Goal: Information Seeking & Learning: Check status

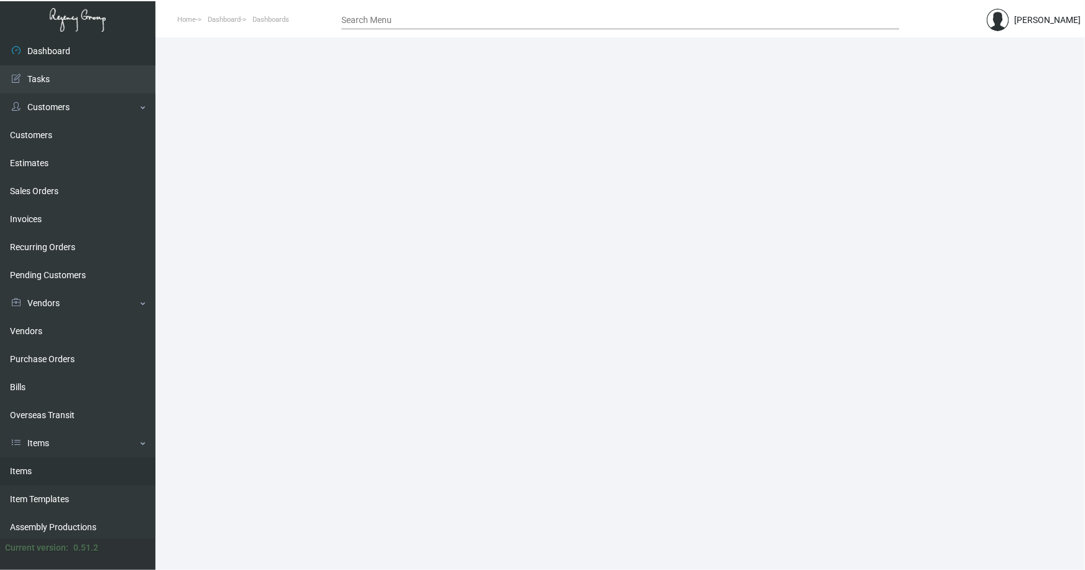
click at [23, 469] on link "Items" at bounding box center [77, 471] width 155 height 28
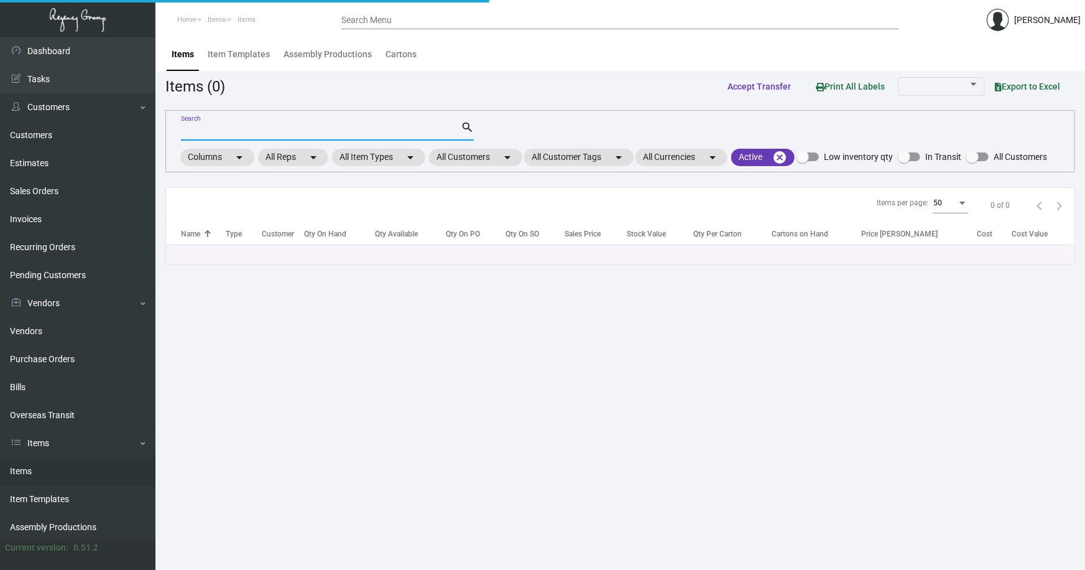
click at [200, 126] on input "Search" at bounding box center [321, 131] width 280 height 10
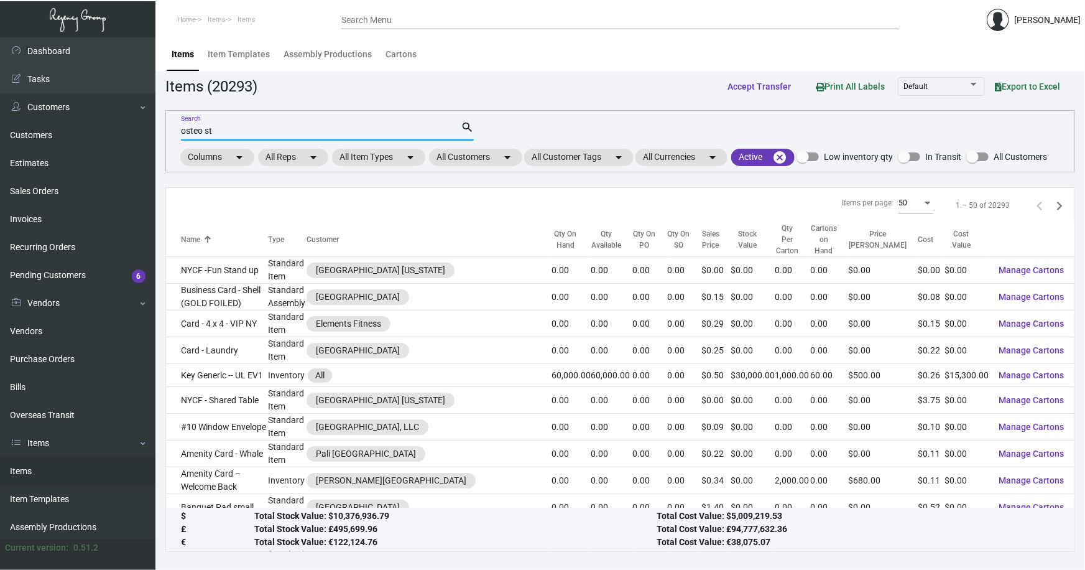
type input "osteo st"
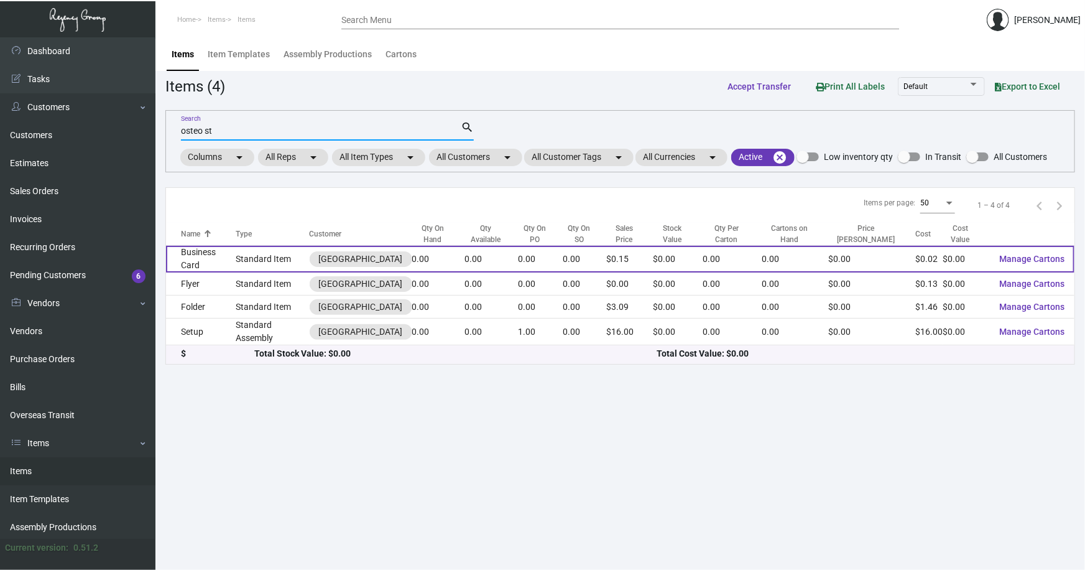
click at [202, 256] on td "Business Card" at bounding box center [201, 259] width 70 height 27
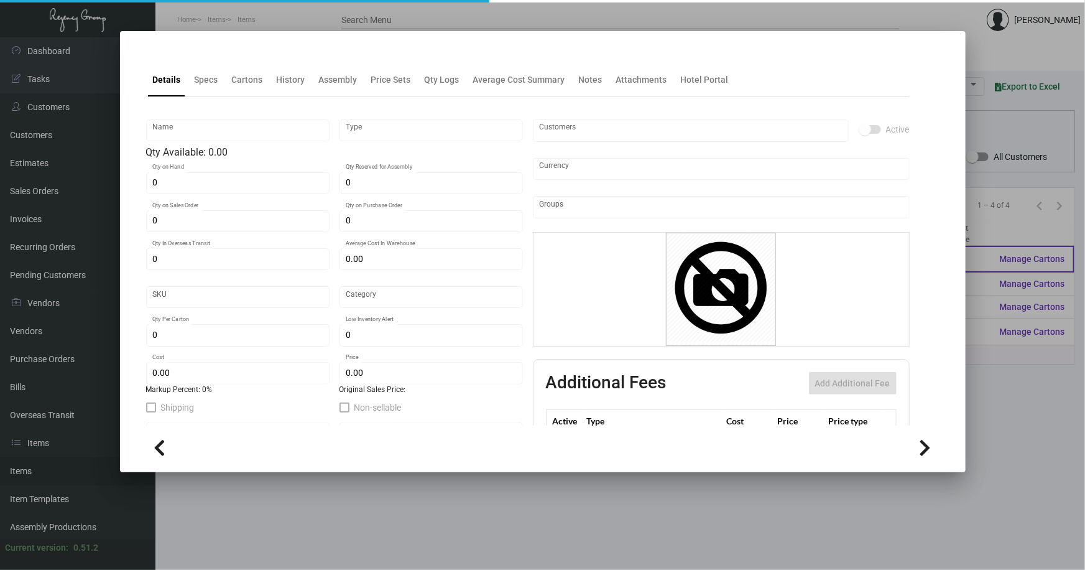
type input "Business Card"
type input "Standard Item"
type input "$ 0.00"
type input "Standard"
type input "$ 0.02356"
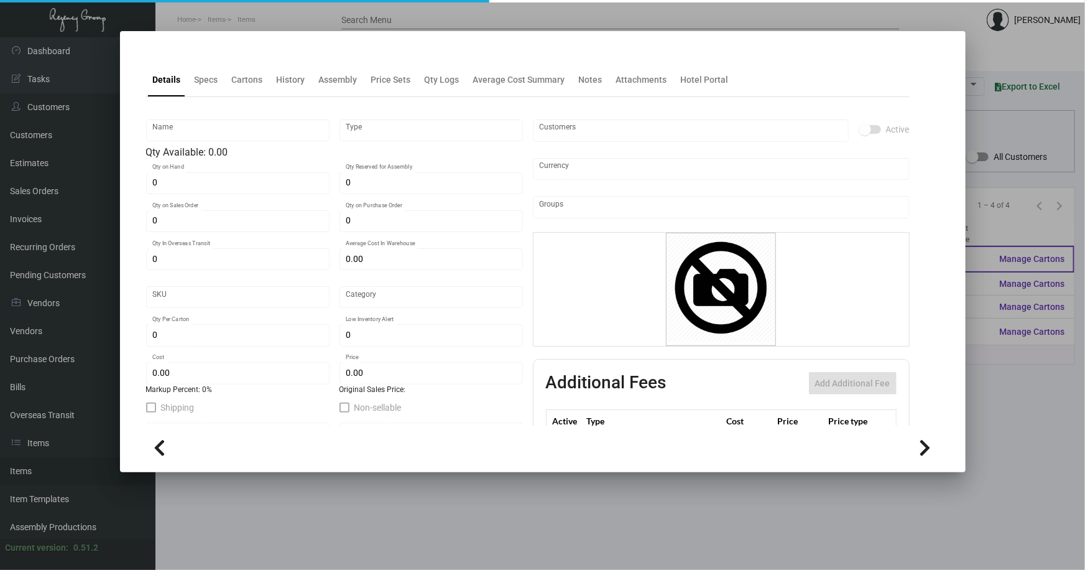
type input "$ 0.15"
checkbox input "true"
type input "United States Dollar $"
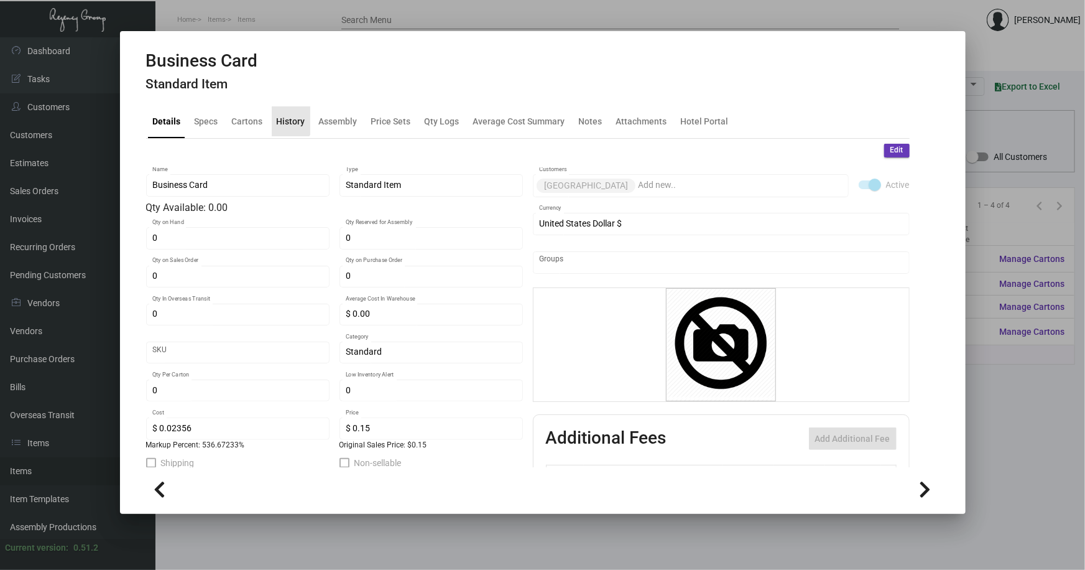
click at [284, 117] on div "History" at bounding box center [291, 120] width 29 height 13
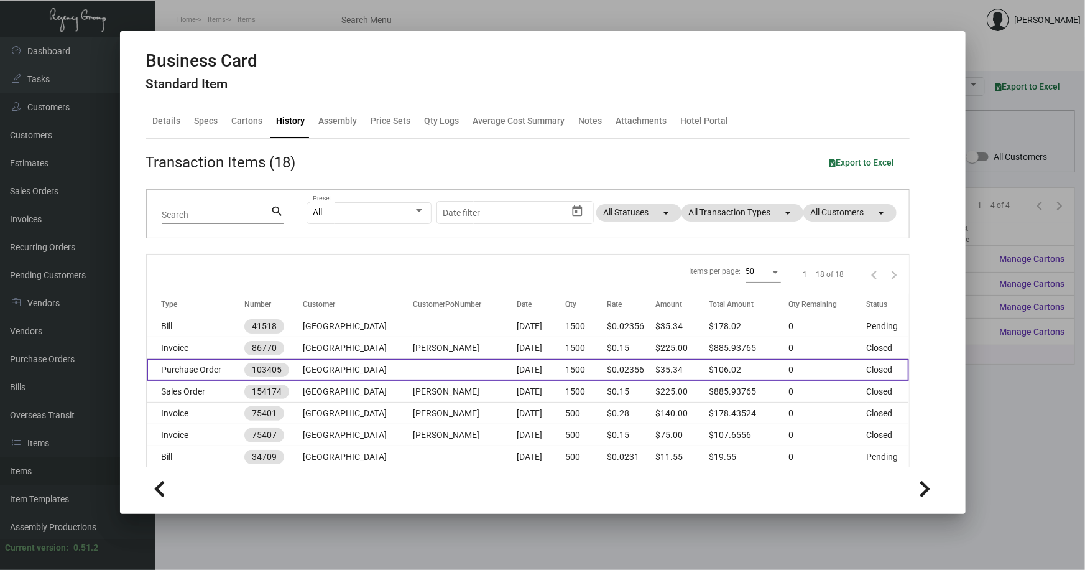
click at [435, 373] on td at bounding box center [465, 370] width 104 height 22
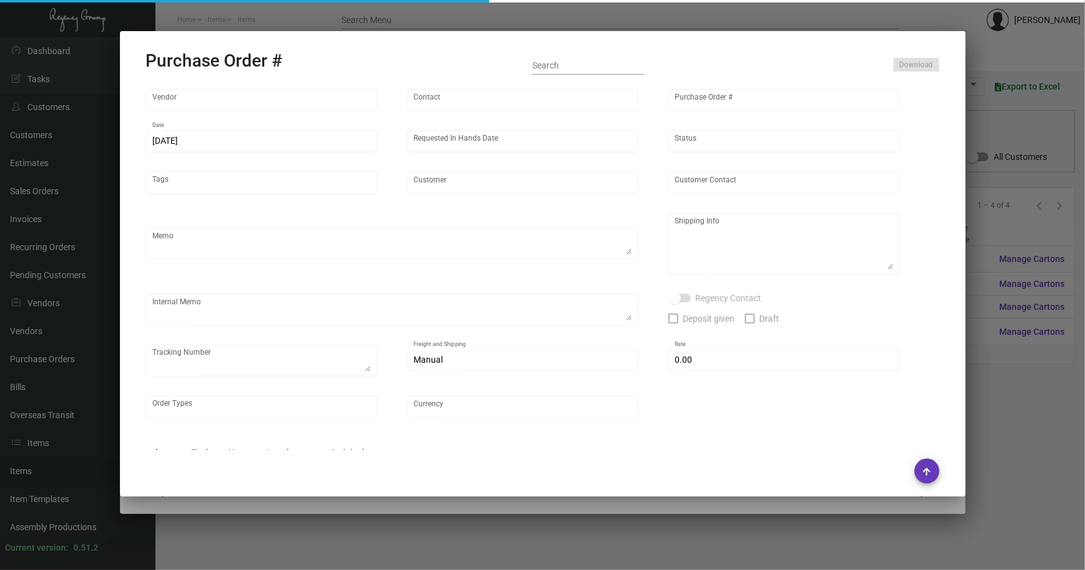
type input "4 Over"
type input "103405"
type input "[DATE]"
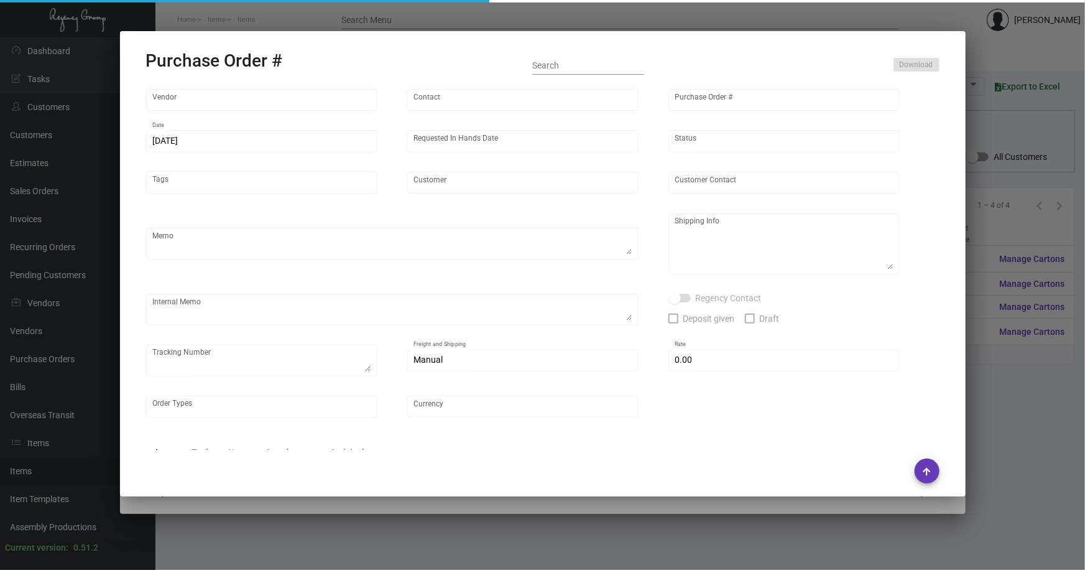
type input "[GEOGRAPHIC_DATA]"
type input "[PERSON_NAME]"
type textarea "[GEOGRAPHIC_DATA] - [PERSON_NAME] [STREET_ADDRESS][US_STATE]"
type textarea "Dropship. $24. J4428067623 Order # 004599594"
type input "$ 0.00"
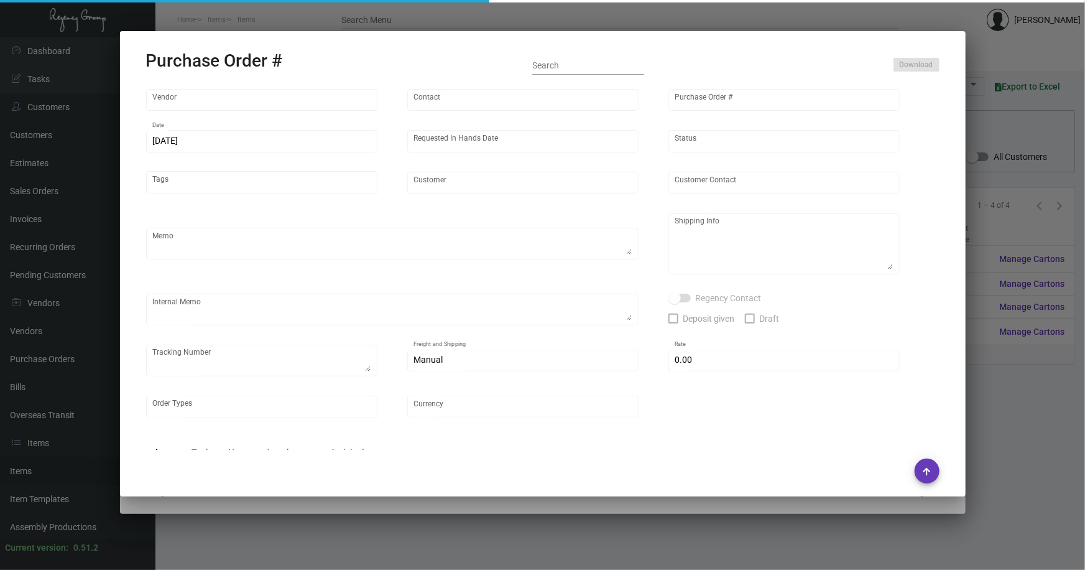
type input "United States Dollar $"
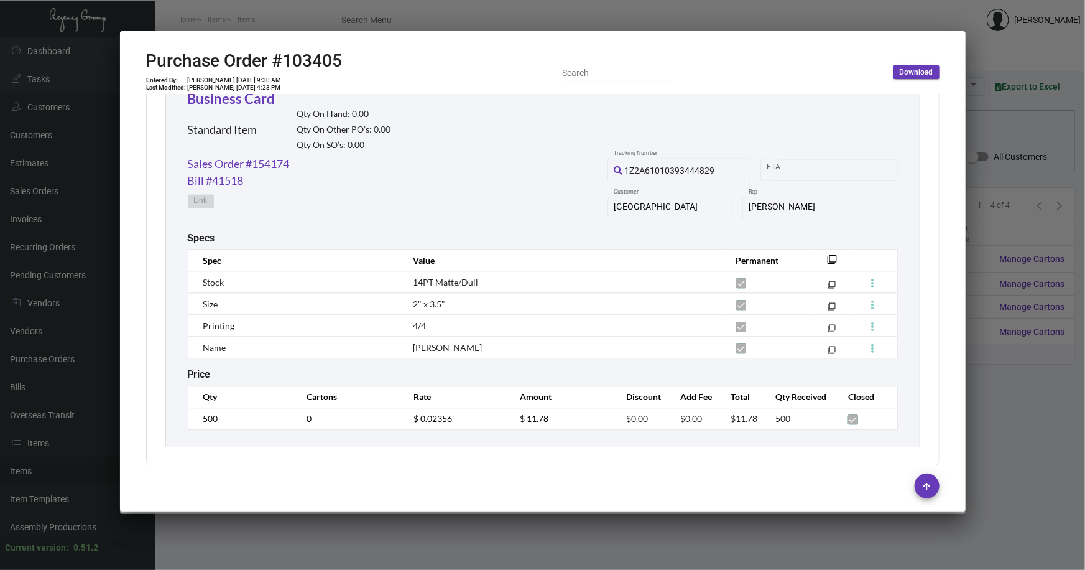
scroll to position [1417, 0]
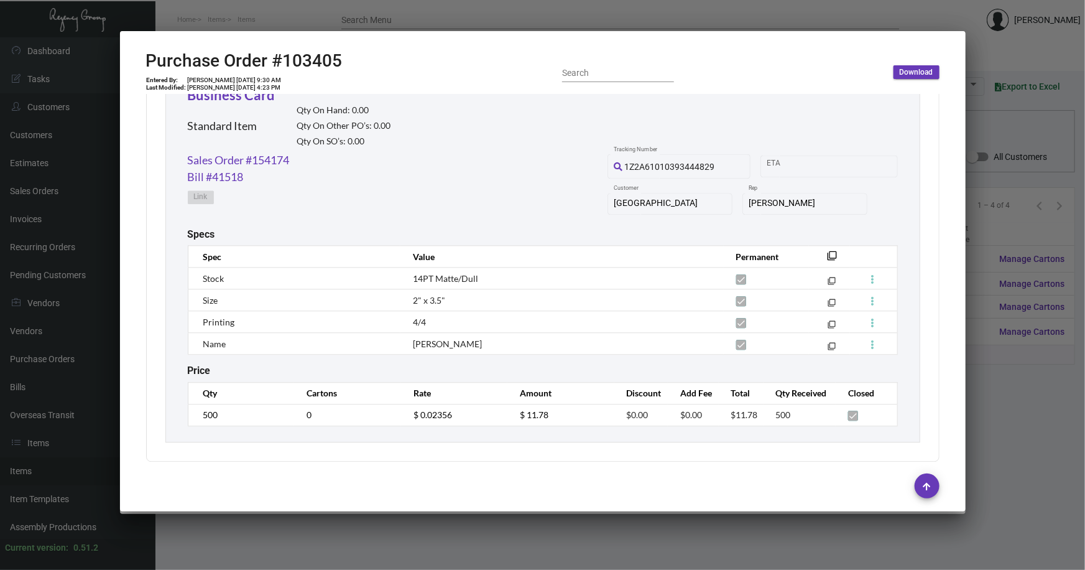
click at [1006, 398] on div at bounding box center [542, 285] width 1085 height 570
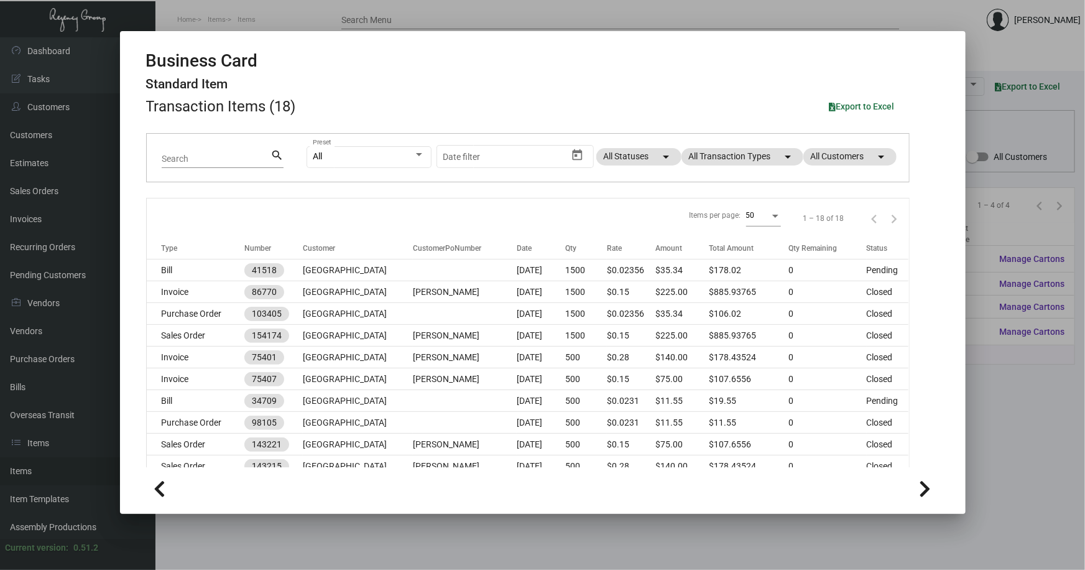
scroll to position [113, 0]
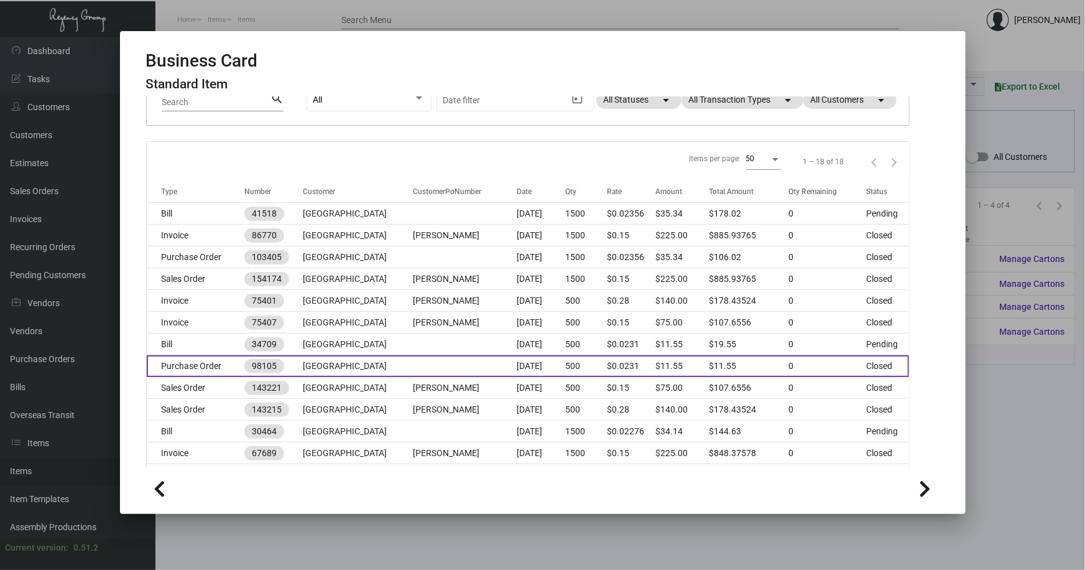
click at [328, 366] on td "[GEOGRAPHIC_DATA]" at bounding box center [357, 366] width 109 height 22
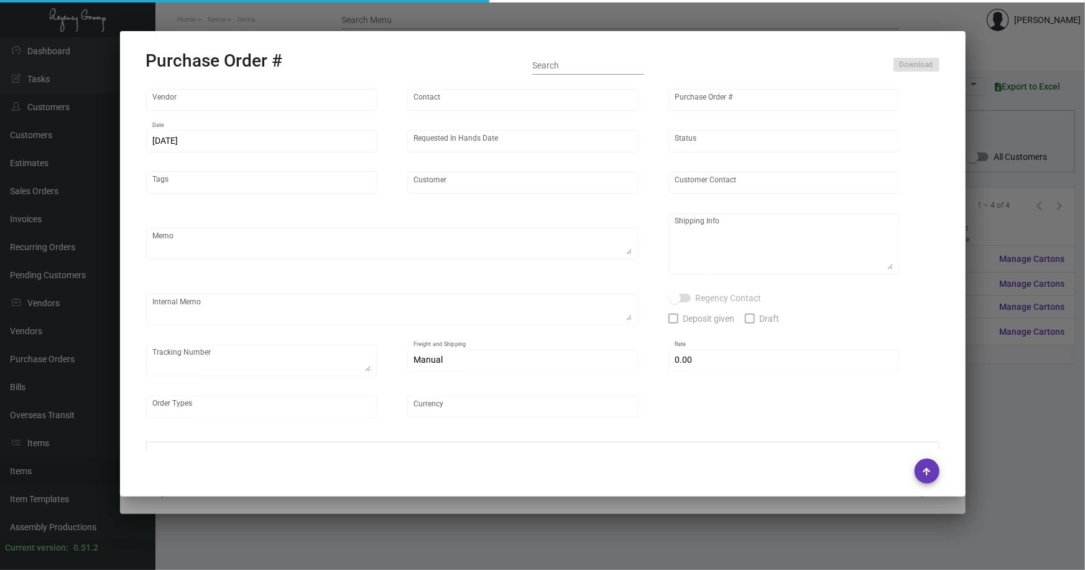
type input "4 Over"
type input "98105"
type input "[DATE]"
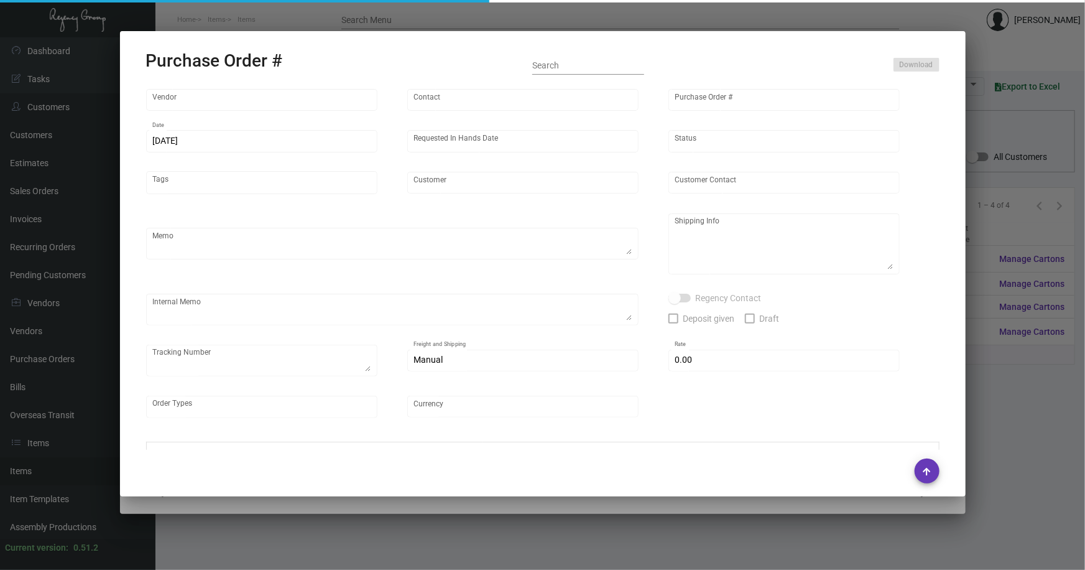
type input "[GEOGRAPHIC_DATA]"
type input "[PERSON_NAME]"
type textarea "[GEOGRAPHIC_DATA] - [PERSON_NAME] [STREET_ADDRESS][US_STATE]"
type textarea "Ships to [GEOGRAPHIC_DATA]($8) then messengered. - B3521141918"
type input "$ 0.00"
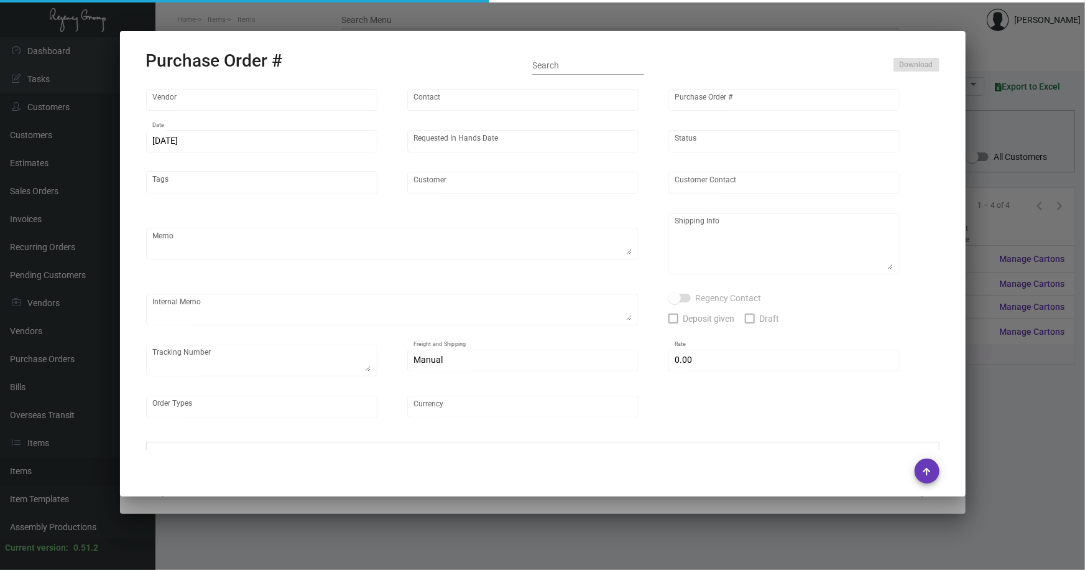
type input "United States Dollar $"
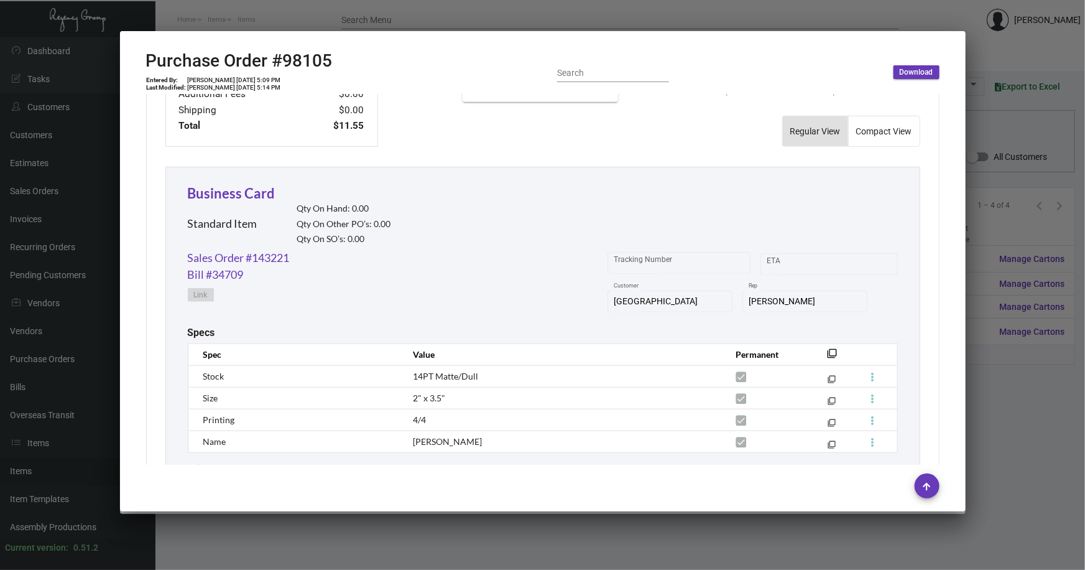
scroll to position [608, 0]
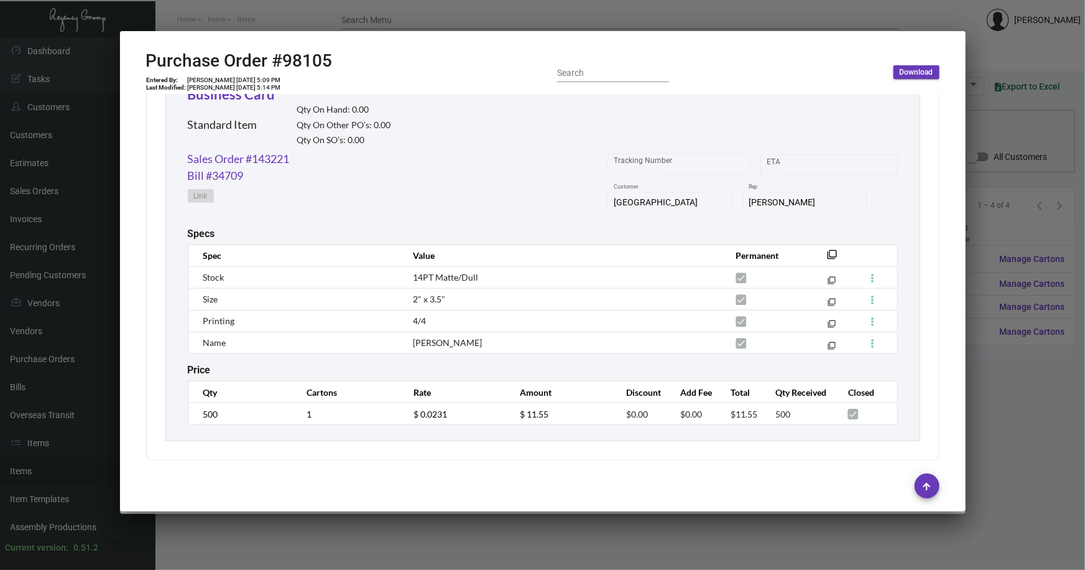
drag, startPoint x: 990, startPoint y: 387, endPoint x: 984, endPoint y: 386, distance: 6.5
click at [989, 387] on div at bounding box center [542, 285] width 1085 height 570
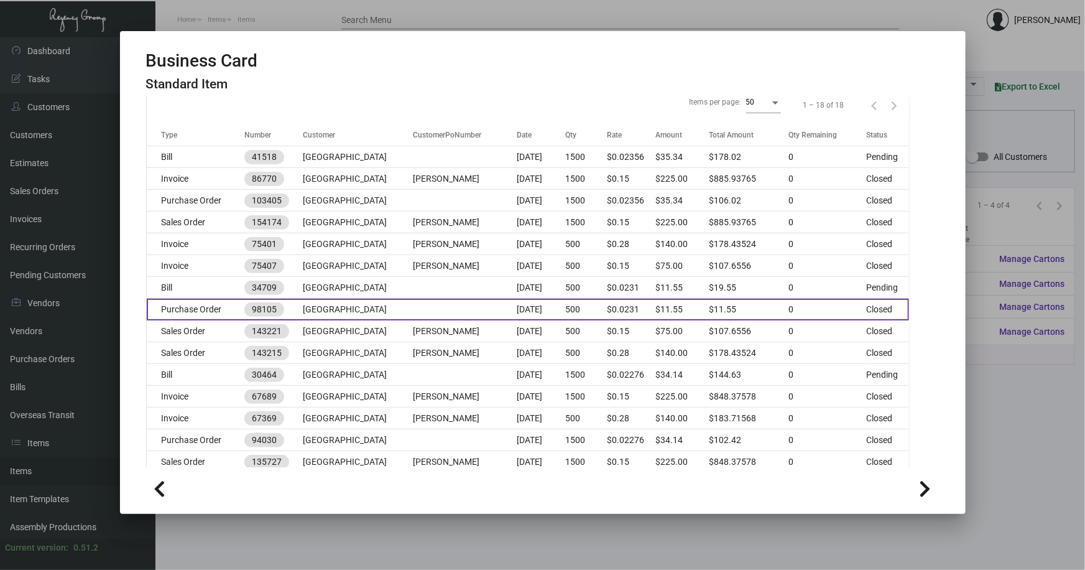
scroll to position [226, 0]
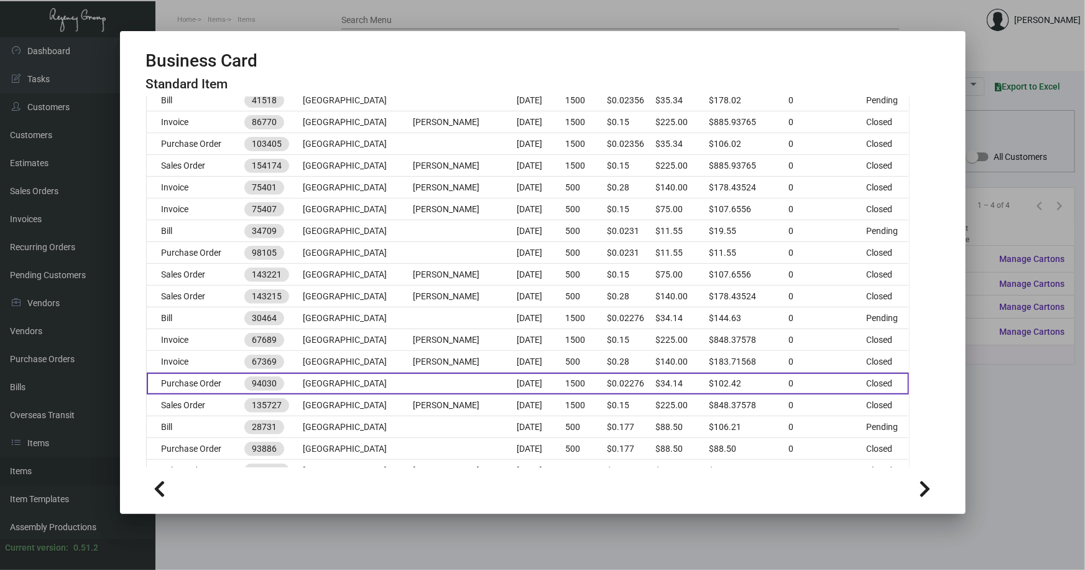
click at [400, 384] on td "[GEOGRAPHIC_DATA]" at bounding box center [357, 384] width 109 height 22
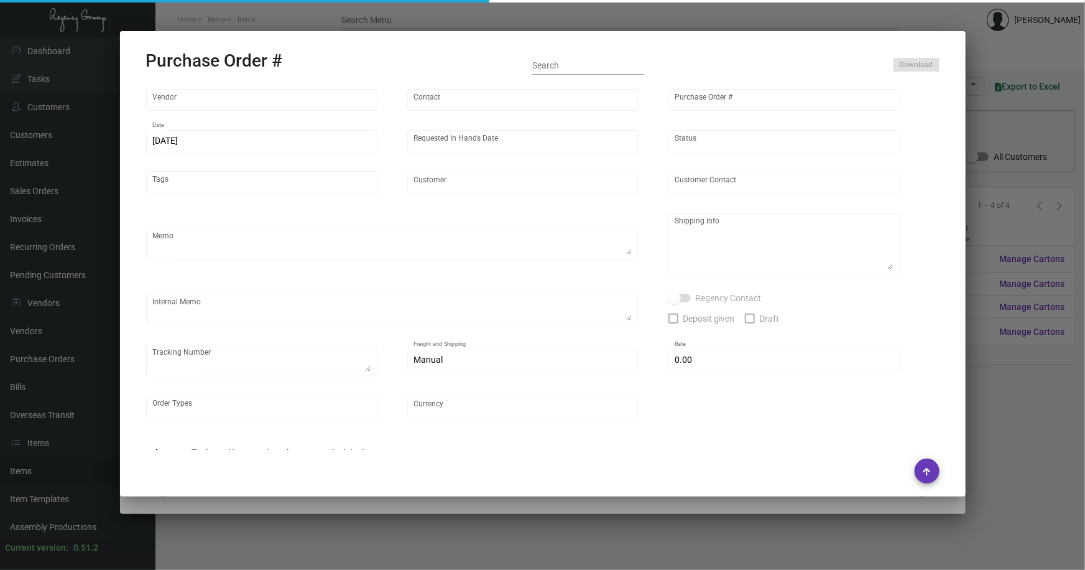
type input "4 Over"
type input "94030"
type input "[DATE]"
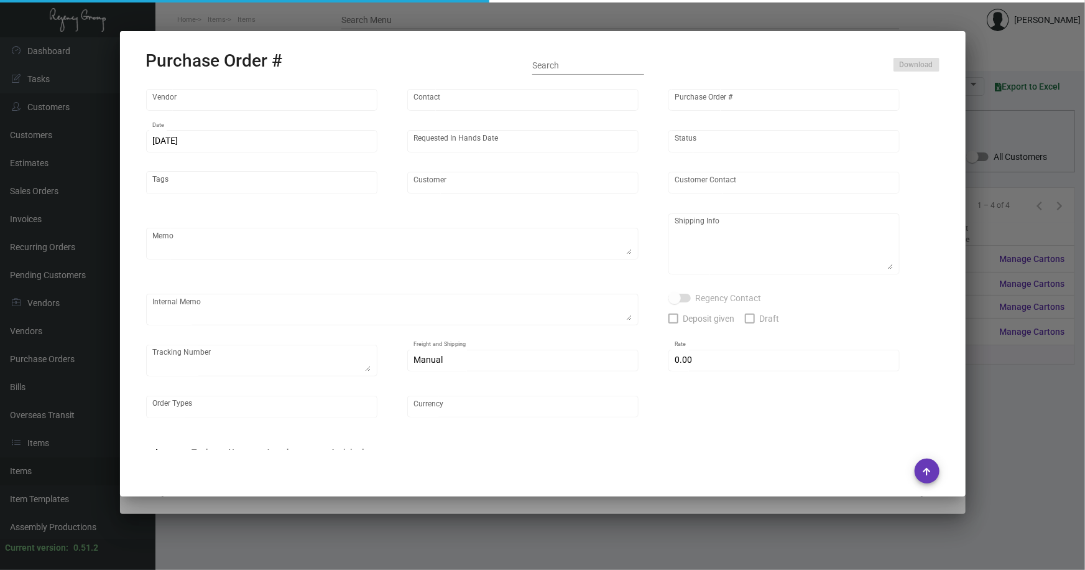
type input "[GEOGRAPHIC_DATA]"
type input "[PERSON_NAME]"
type textarea "[GEOGRAPHIC_DATA] - [PERSON_NAME] [STREET_ADDRESS][US_STATE]"
type textarea "Ships to [GEOGRAPHIC_DATA] then messengered. -- B2694128490"
type input "$ 0.00"
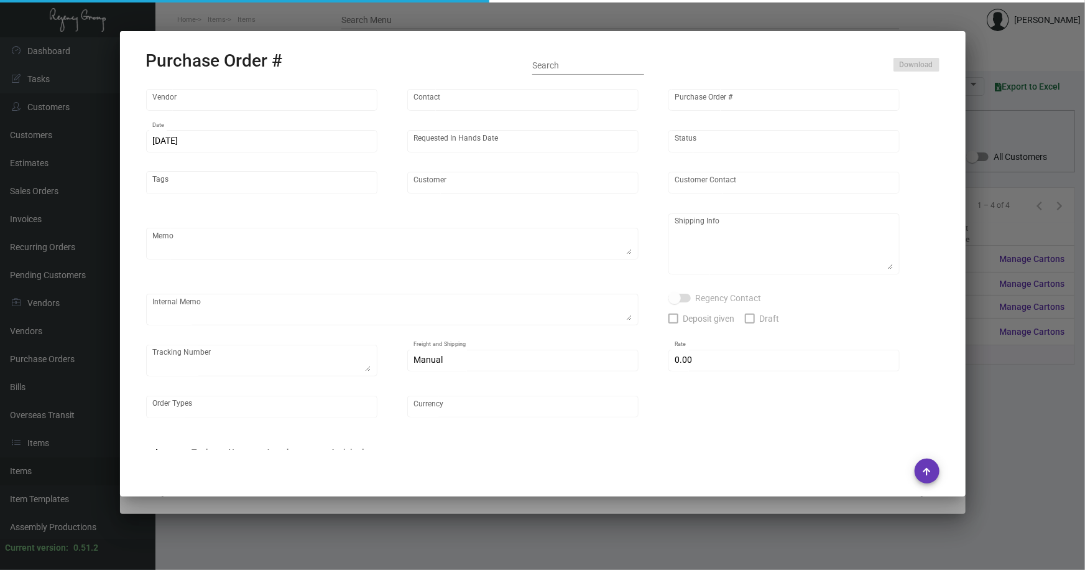
type input "United States Dollar $"
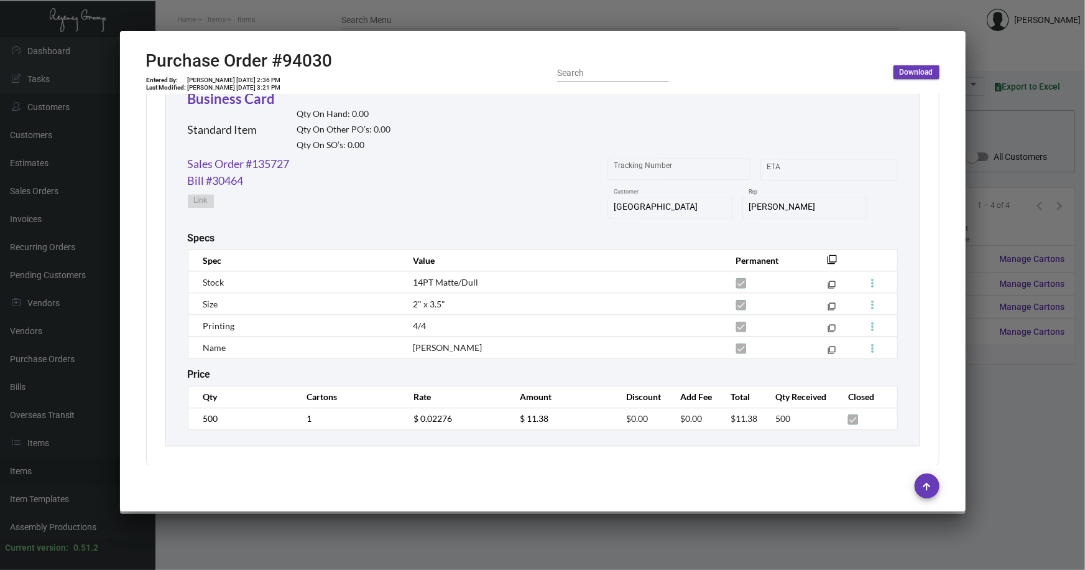
scroll to position [1416, 0]
click at [1010, 382] on div at bounding box center [542, 285] width 1085 height 570
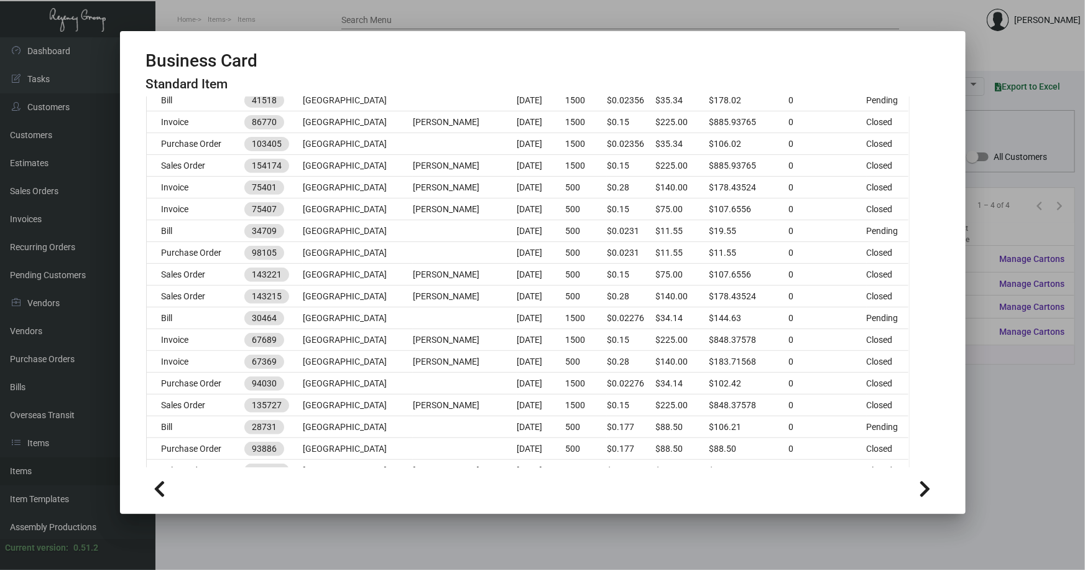
scroll to position [268, 0]
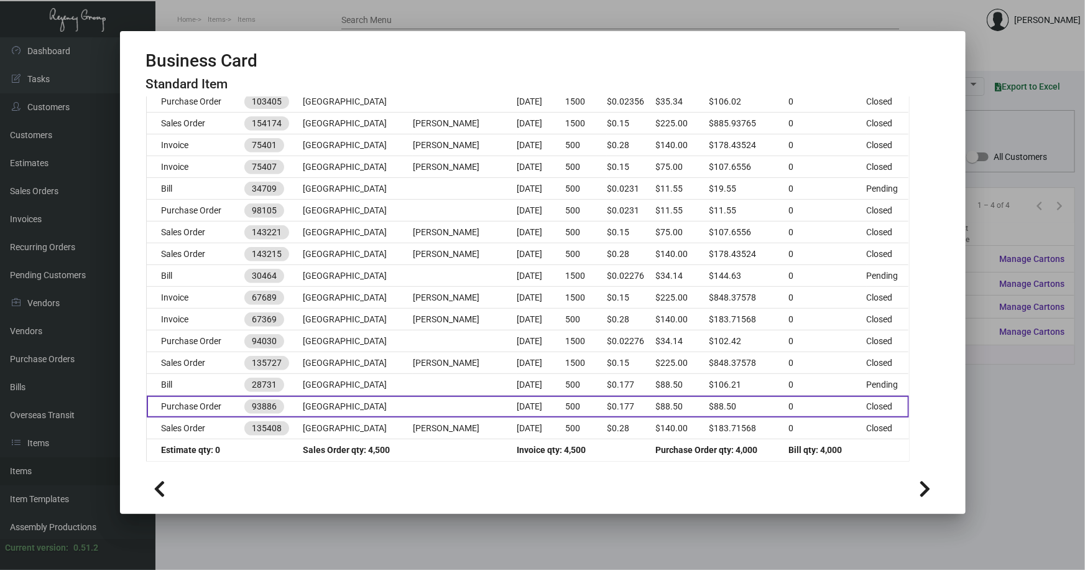
click at [491, 407] on td at bounding box center [465, 407] width 104 height 22
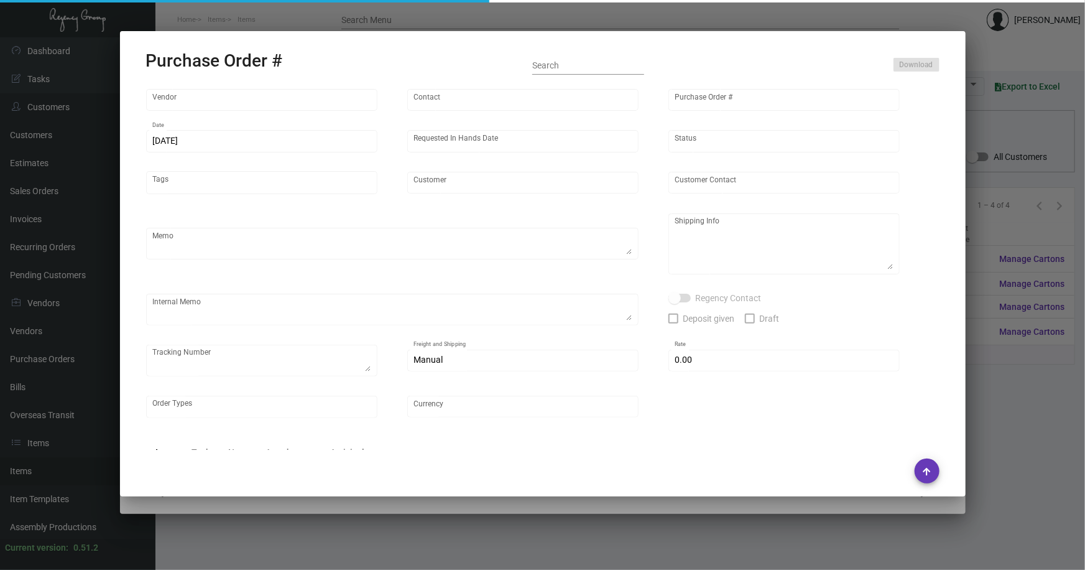
type input "4 Over"
type input "93886"
type input "[DATE]"
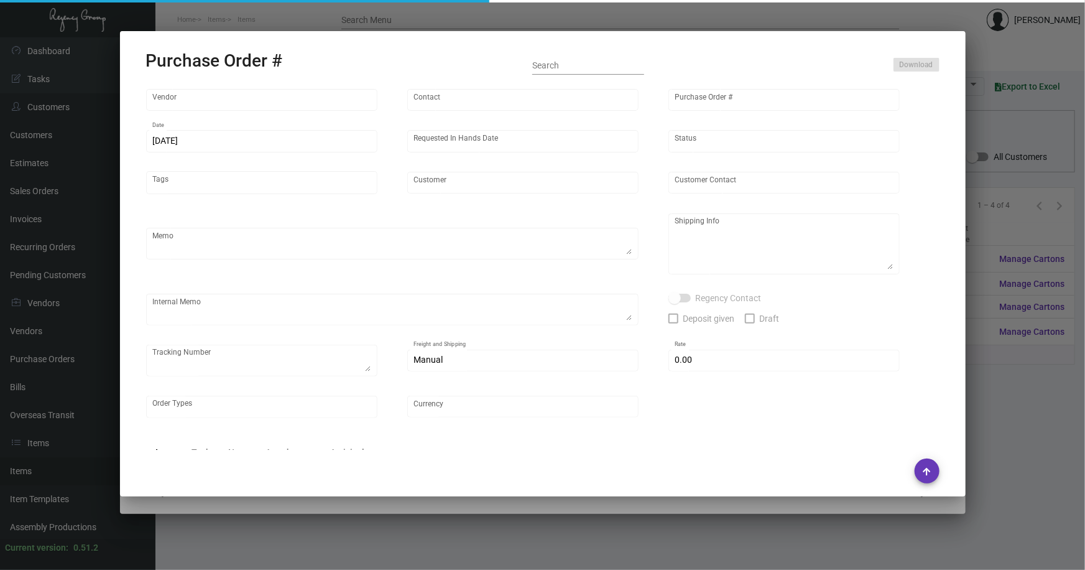
type input "[GEOGRAPHIC_DATA]"
type input "[PERSON_NAME]"
type textarea "[GEOGRAPHIC_DATA] - [PERSON_NAME] [STREET_ADDRESS][US_STATE]"
type textarea "Rush order from [PERSON_NAME]. Drop Ship with 2nd Day Air Shipping $17.71 -- B2…"
type input "$ 0.00"
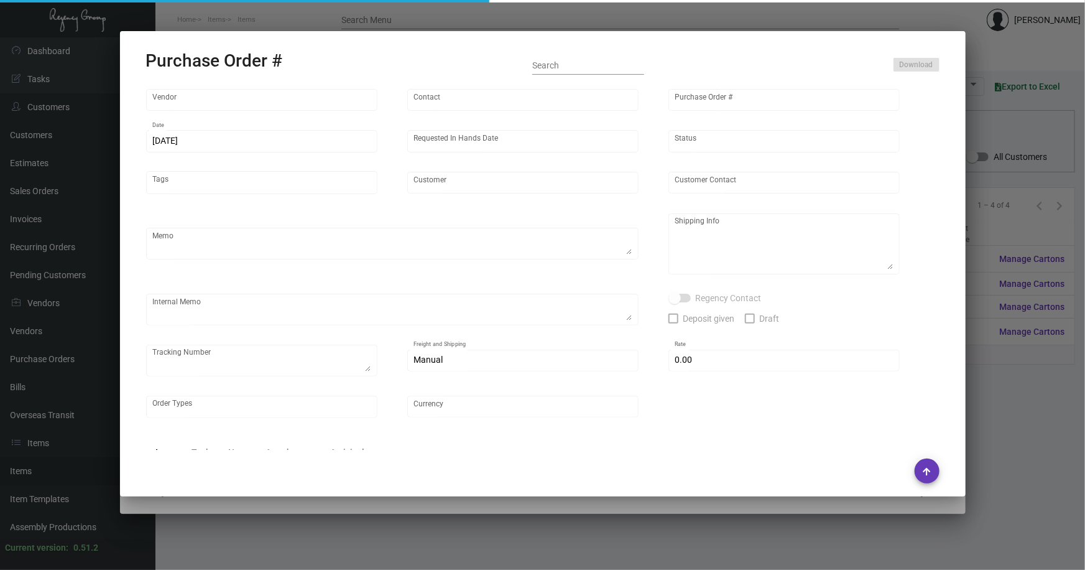
type input "United States Dollar $"
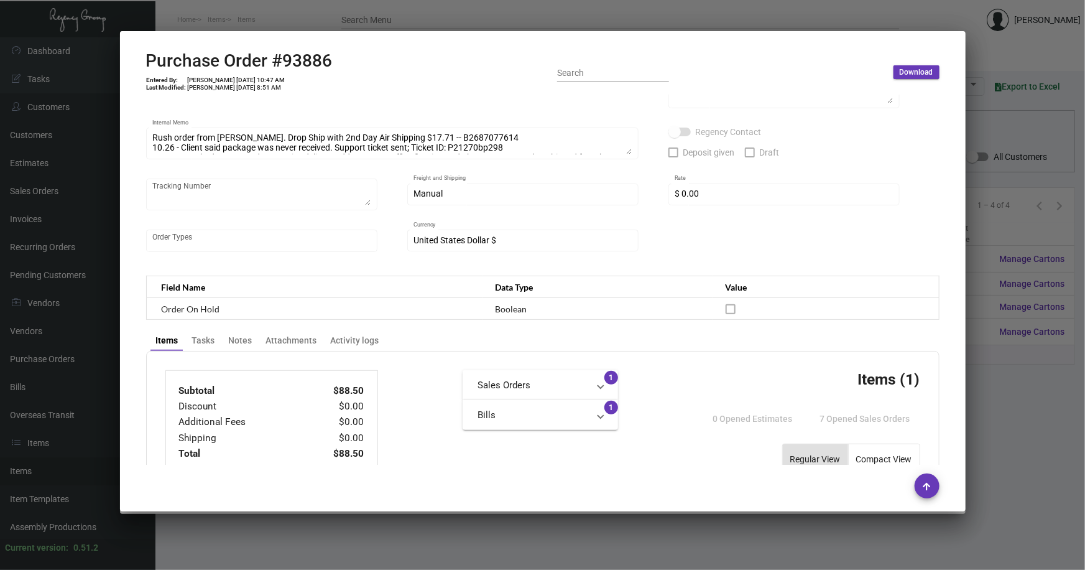
scroll to position [64, 0]
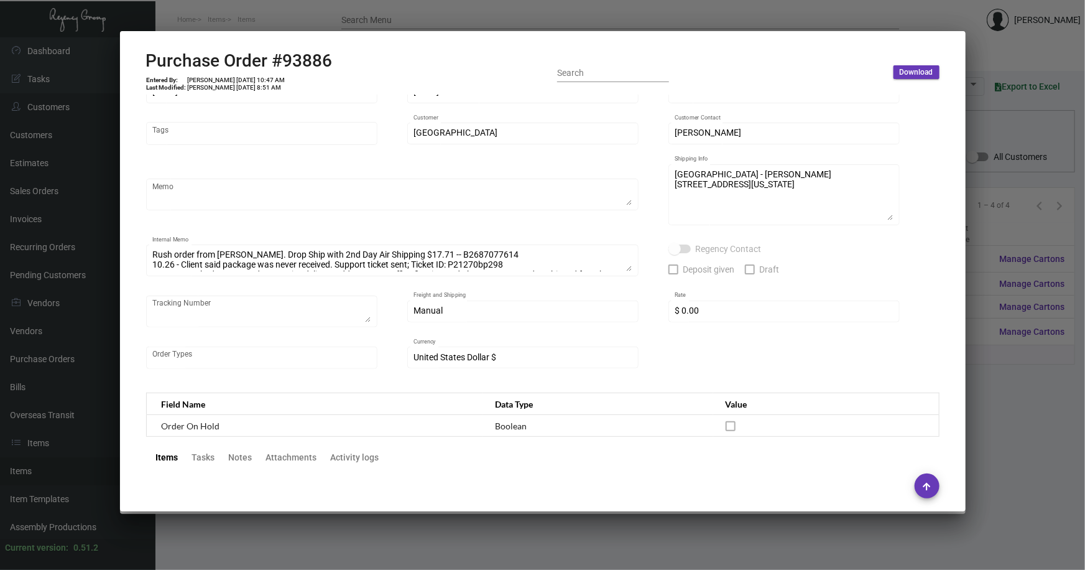
click at [976, 415] on div at bounding box center [542, 285] width 1085 height 570
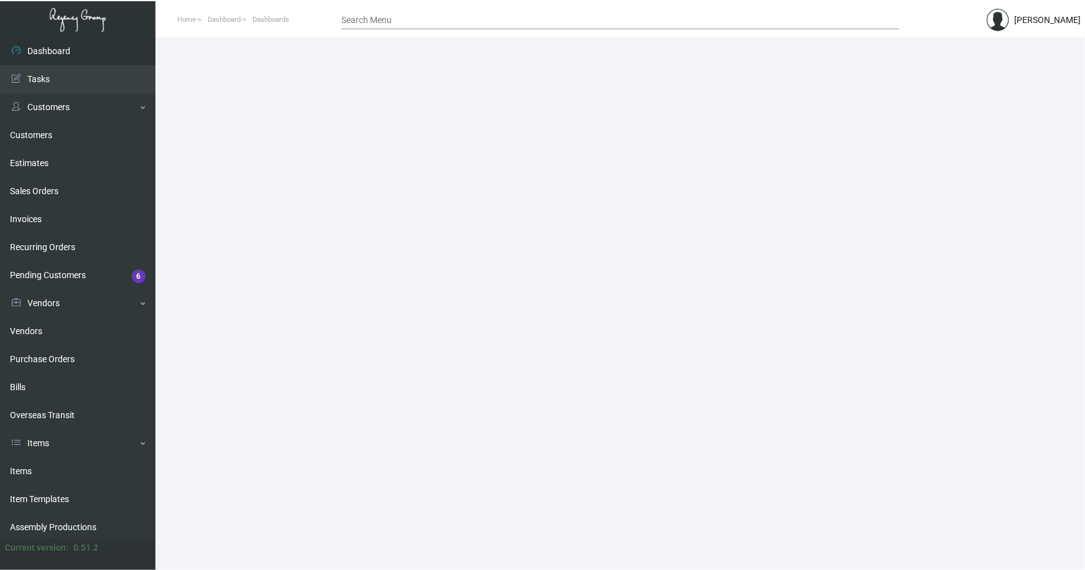
drag, startPoint x: 24, startPoint y: 473, endPoint x: 238, endPoint y: 312, distance: 267.3
click at [24, 473] on link "Items" at bounding box center [77, 471] width 155 height 28
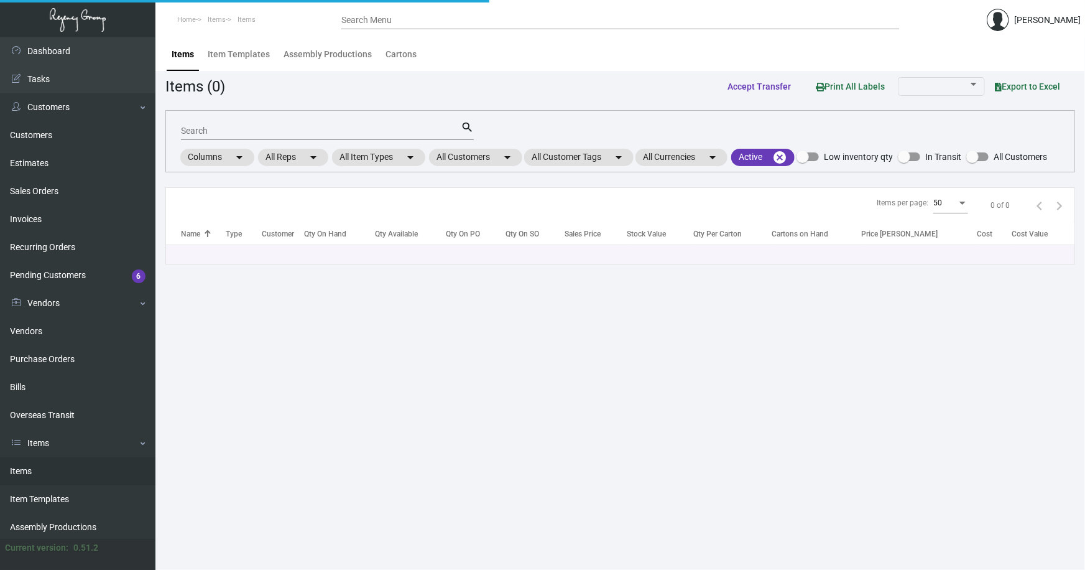
click at [325, 131] on input "Search" at bounding box center [321, 131] width 280 height 10
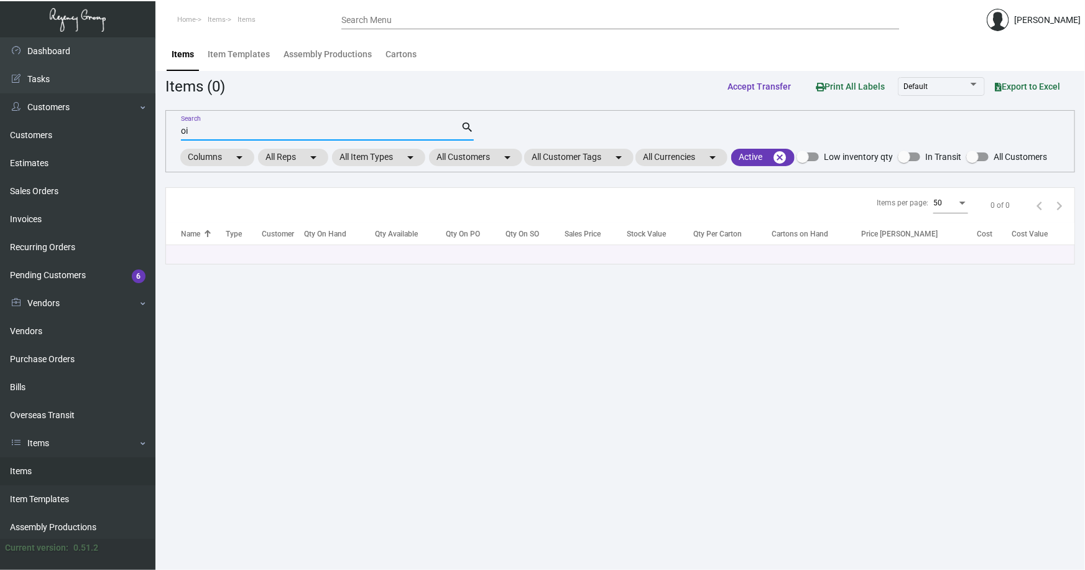
type input "o"
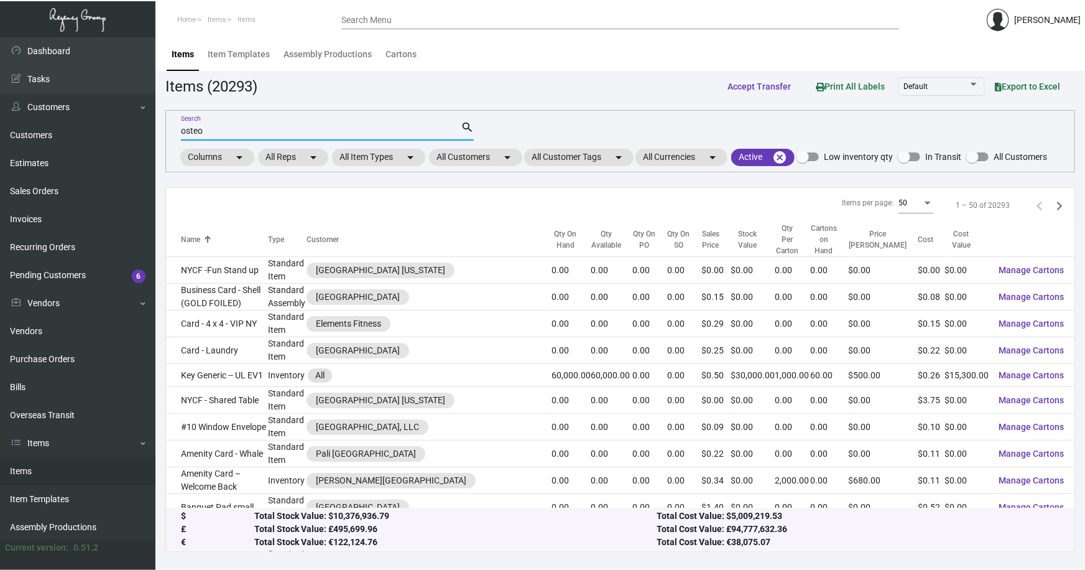
type input "osteo"
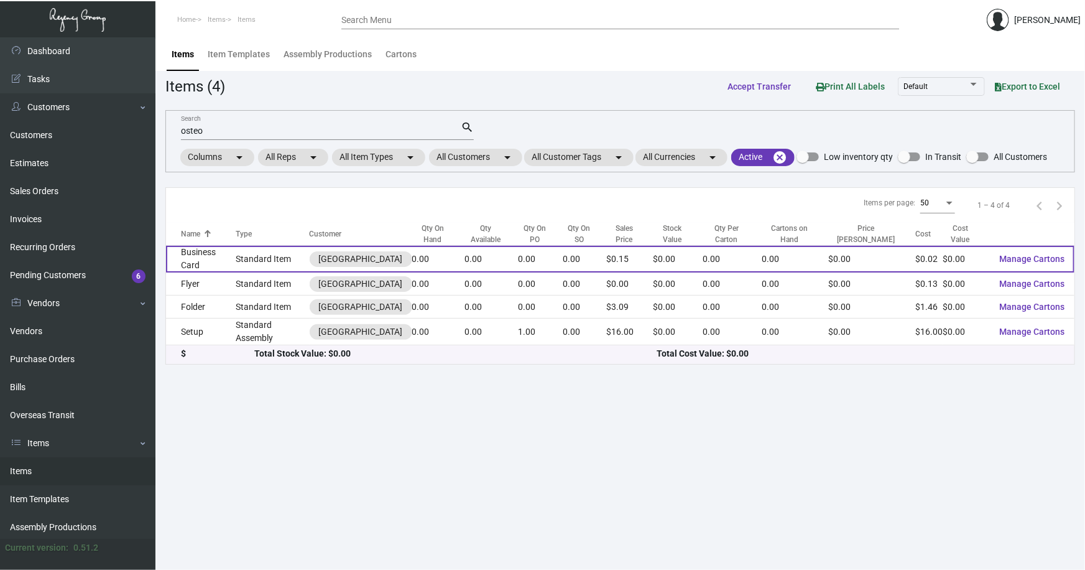
click at [225, 249] on td "Business Card" at bounding box center [201, 259] width 70 height 27
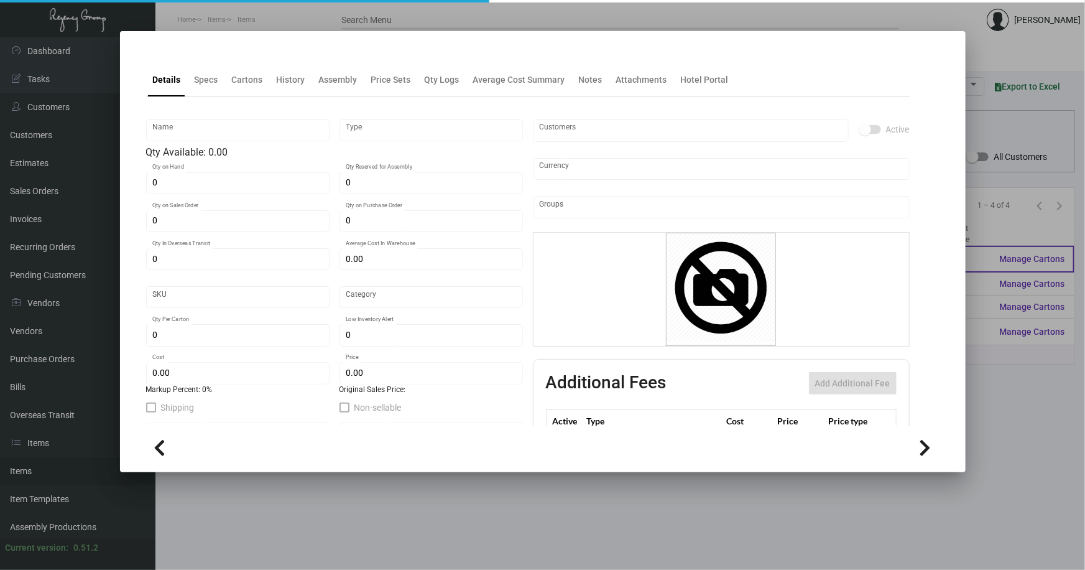
type input "Business Card"
type input "Standard Item"
type input "$ 0.00"
type input "Standard"
type input "$ 0.02356"
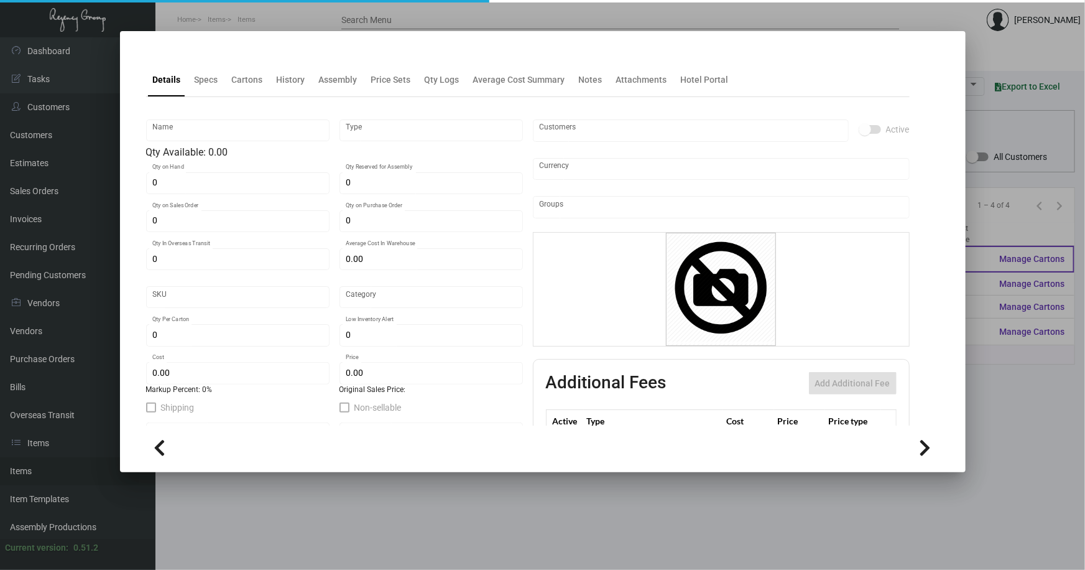
type input "$ 0.15"
checkbox input "true"
type input "United States Dollar $"
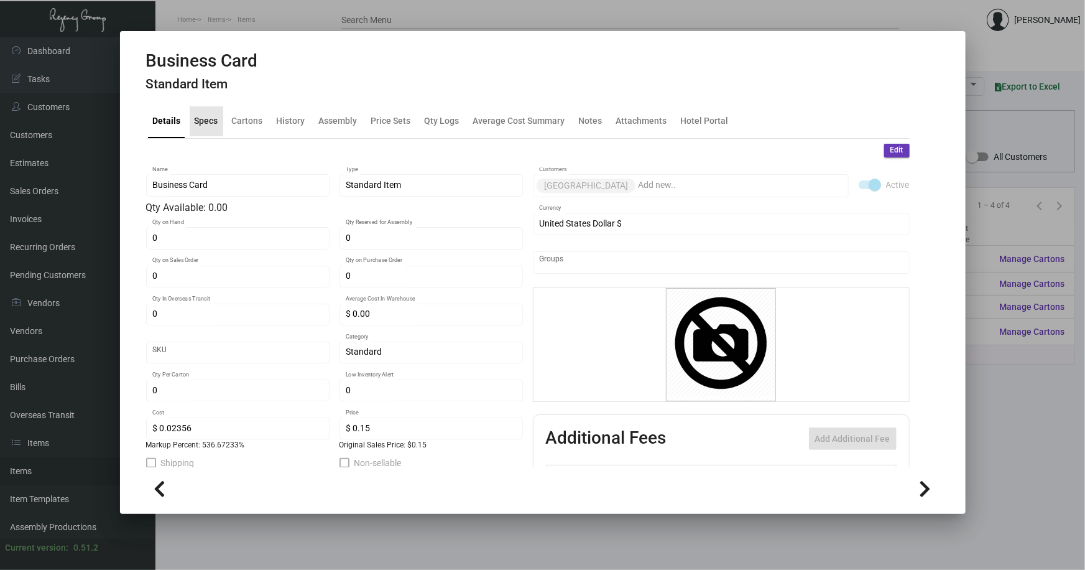
click at [200, 119] on div "Specs" at bounding box center [207, 120] width 24 height 13
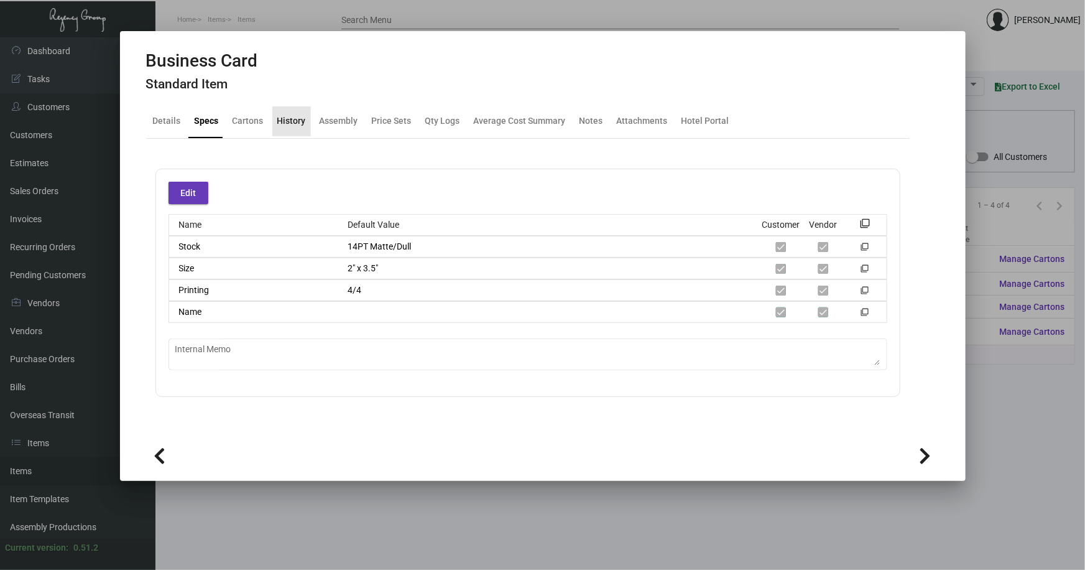
click at [292, 123] on div "History" at bounding box center [291, 120] width 29 height 13
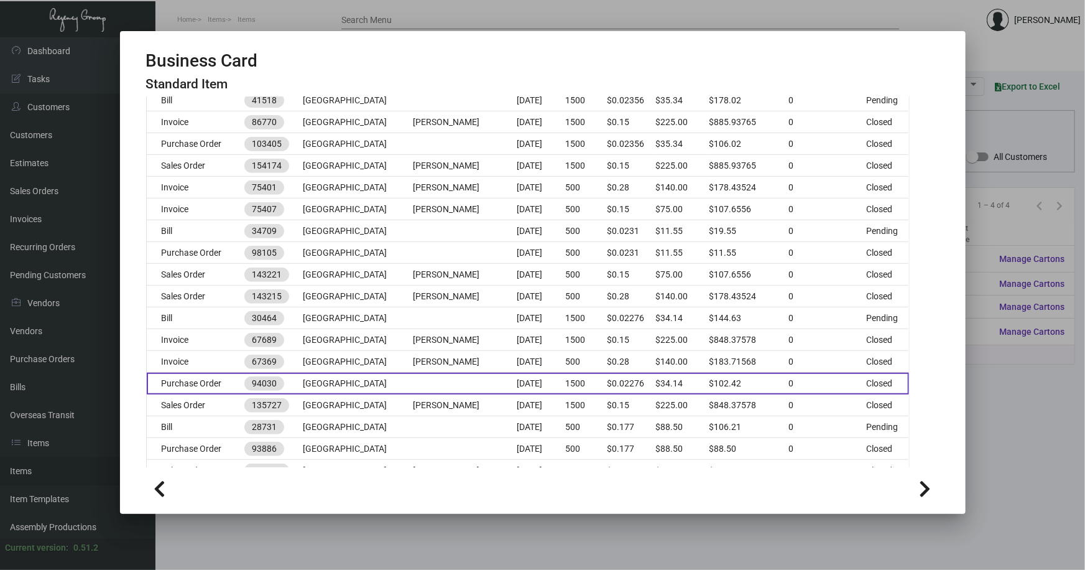
scroll to position [268, 0]
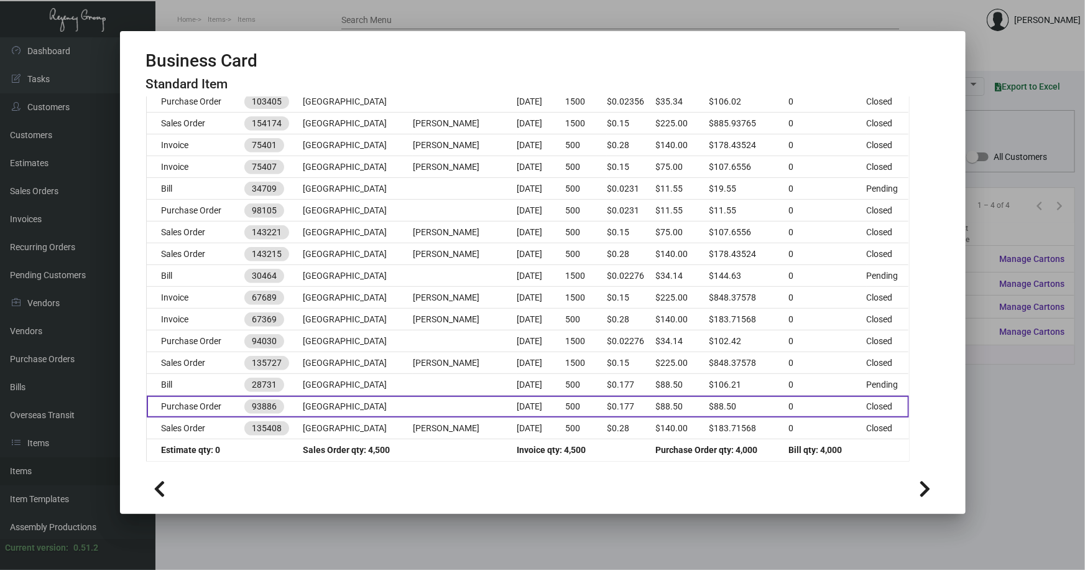
click at [335, 404] on td "[GEOGRAPHIC_DATA]" at bounding box center [357, 407] width 109 height 22
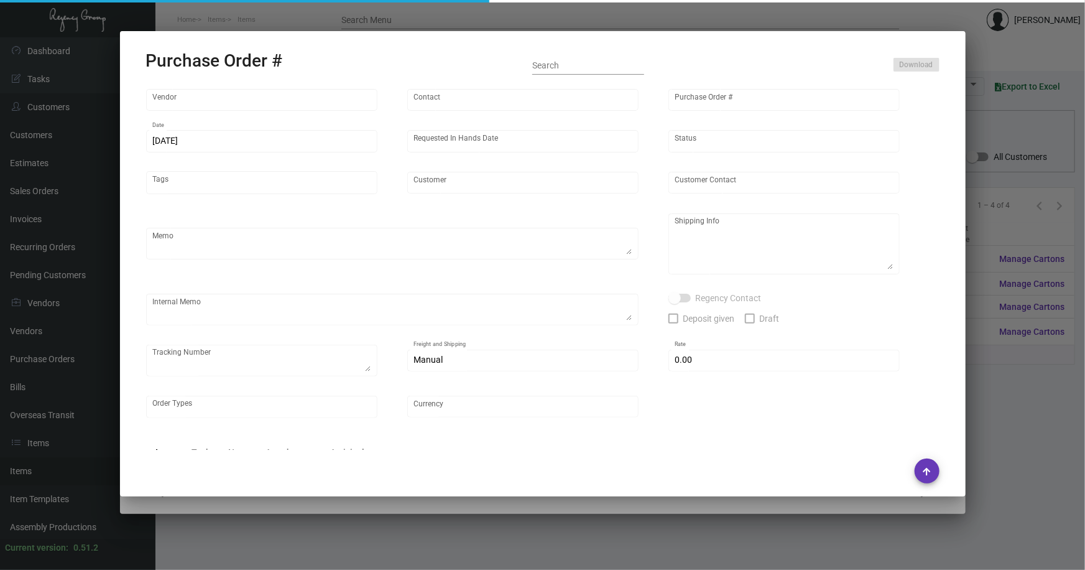
type input "4 Over"
type input "93886"
type input "[DATE]"
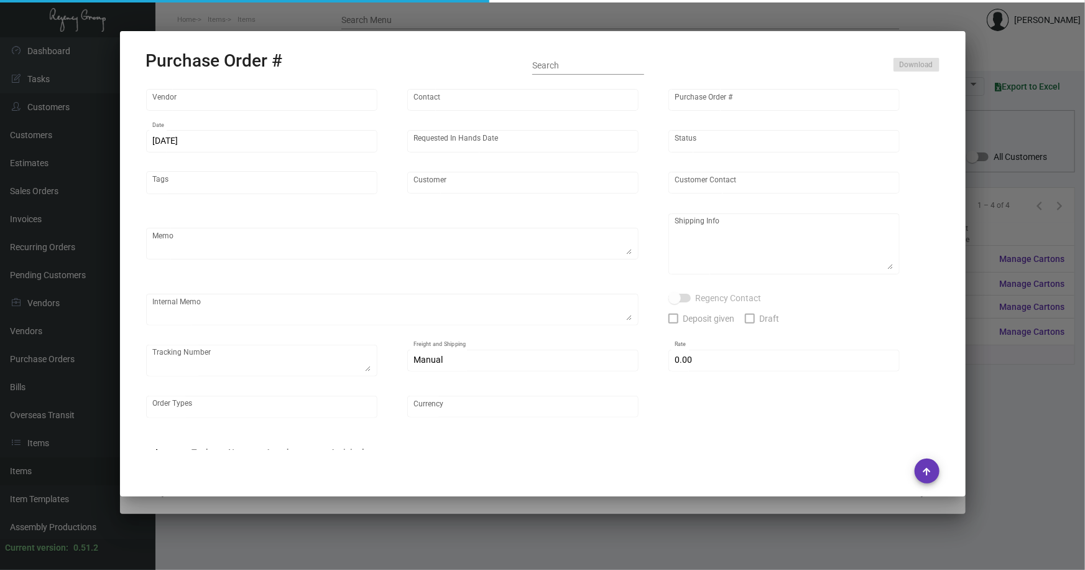
type input "[GEOGRAPHIC_DATA]"
type input "[PERSON_NAME]"
type textarea "[GEOGRAPHIC_DATA] - [PERSON_NAME] [STREET_ADDRESS][US_STATE]"
type textarea "Rush order from [PERSON_NAME]. Drop Ship with 2nd Day Air Shipping $17.71 -- B2…"
type input "$ 0.00"
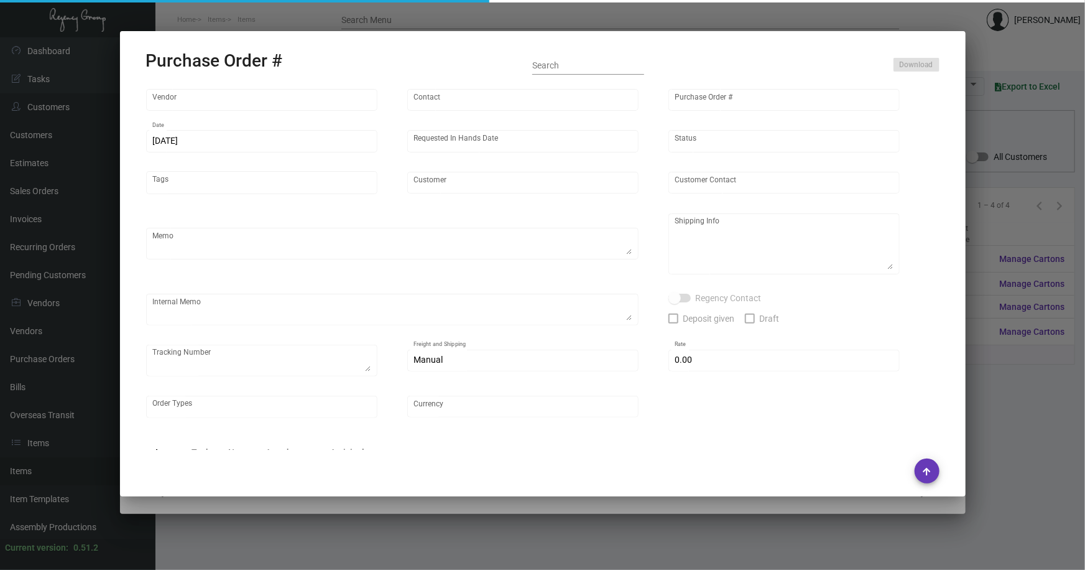
type input "United States Dollar $"
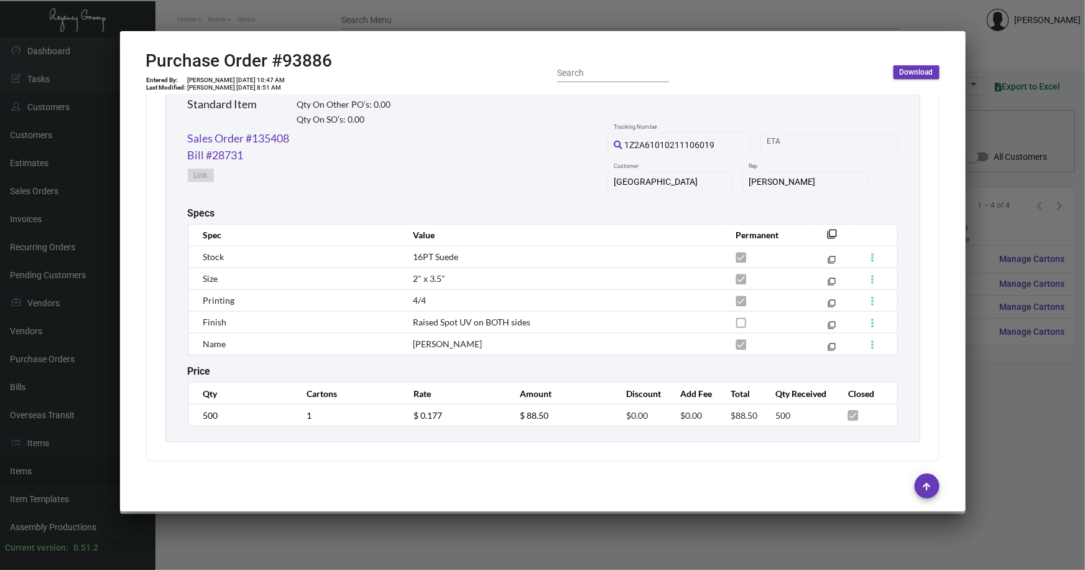
scroll to position [629, 0]
click at [979, 50] on div at bounding box center [542, 285] width 1085 height 570
